Goal: Task Accomplishment & Management: Use online tool/utility

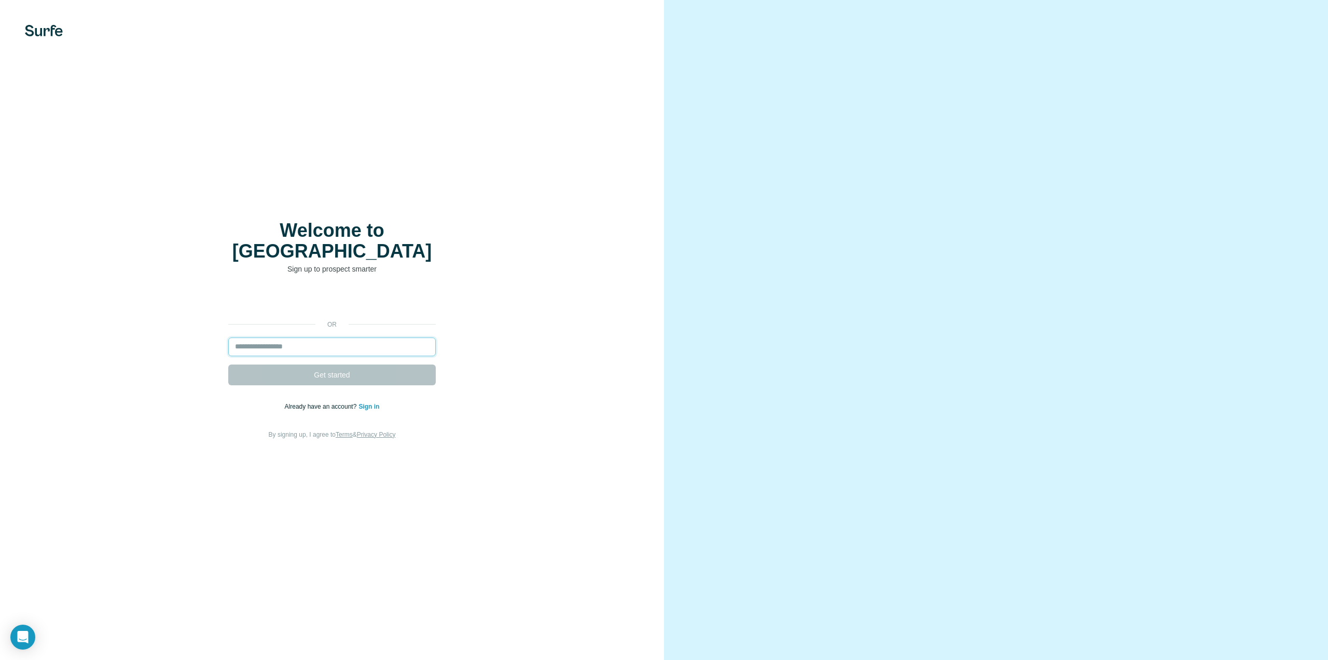
drag, startPoint x: 0, startPoint y: 0, endPoint x: 293, endPoint y: 335, distance: 445.0
click at [293, 337] on input "email" at bounding box center [332, 346] width 208 height 19
click at [518, 266] on div "Welcome to Surfe Sign up to prospect smarter or Get started Already have an acc…" at bounding box center [332, 330] width 623 height 220
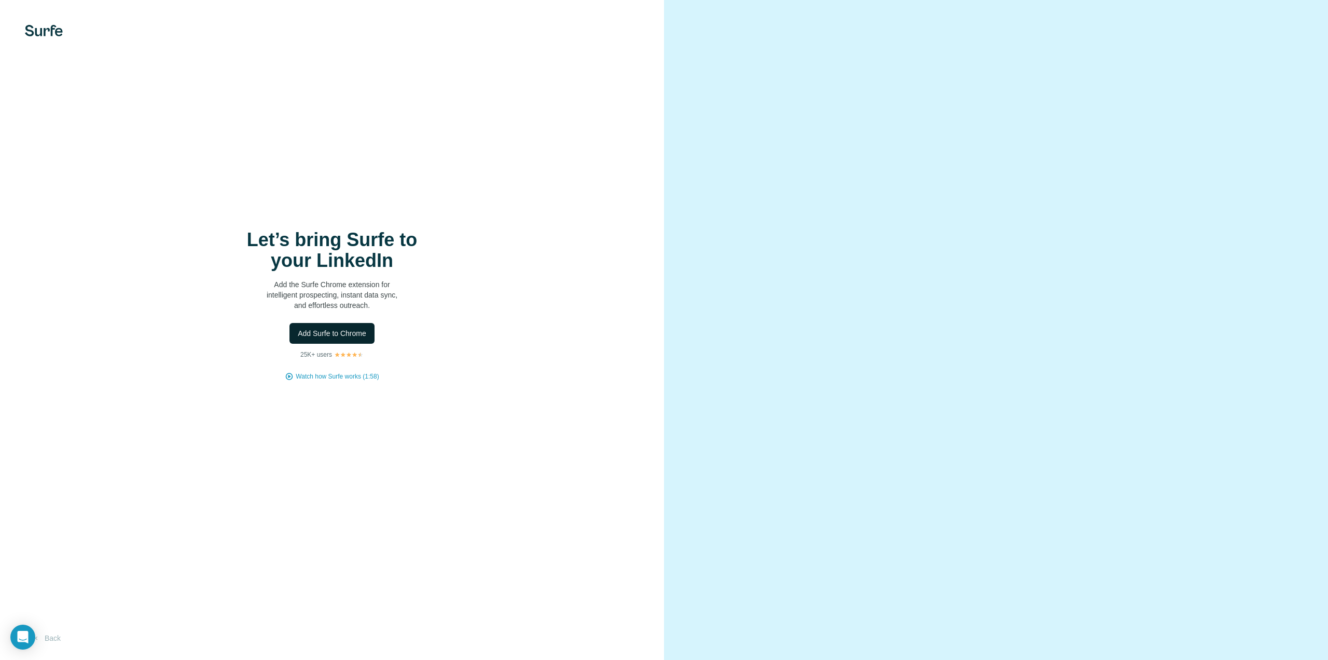
click at [339, 328] on span "Add Surfe to Chrome" at bounding box center [332, 333] width 68 height 10
